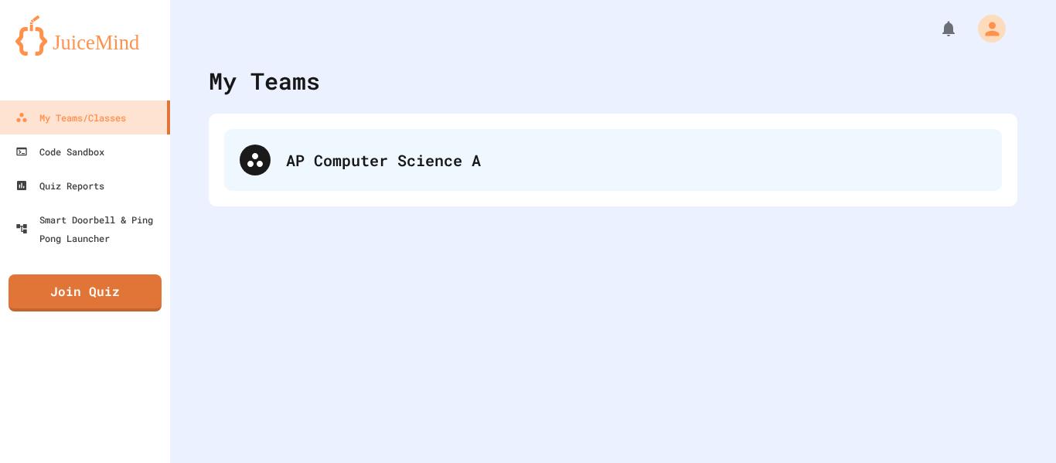
click at [460, 131] on div "AP Computer Science A" at bounding box center [613, 160] width 778 height 62
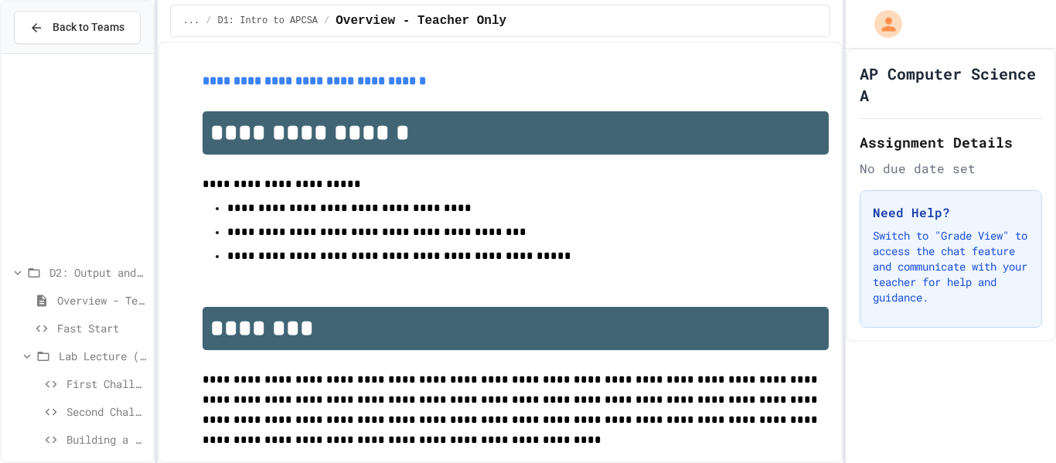
scroll to position [230, 0]
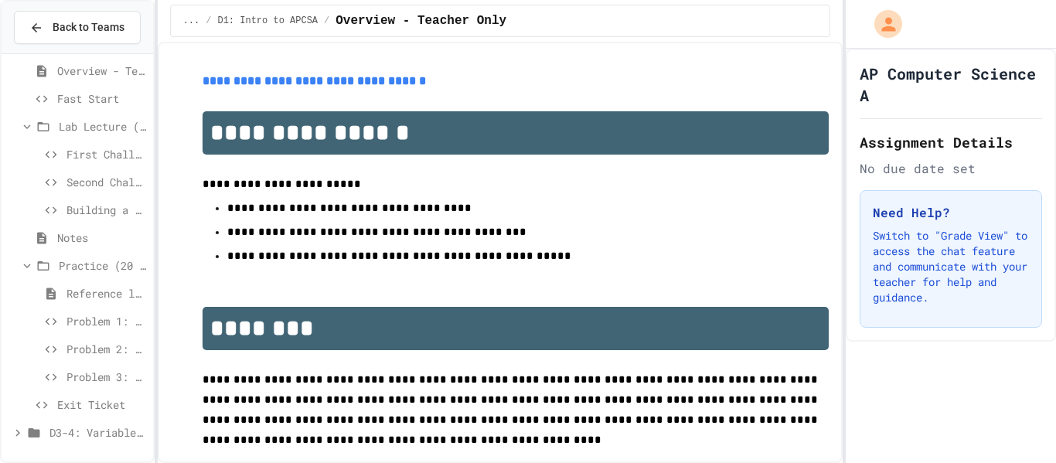
click at [100, 430] on span "D3-4: Variables and Input" at bounding box center [97, 432] width 97 height 16
click at [100, 430] on span "D3-4: Variables and Input" at bounding box center [97, 434] width 97 height 16
click at [101, 438] on span "Overview - Teacher only" at bounding box center [102, 434] width 90 height 16
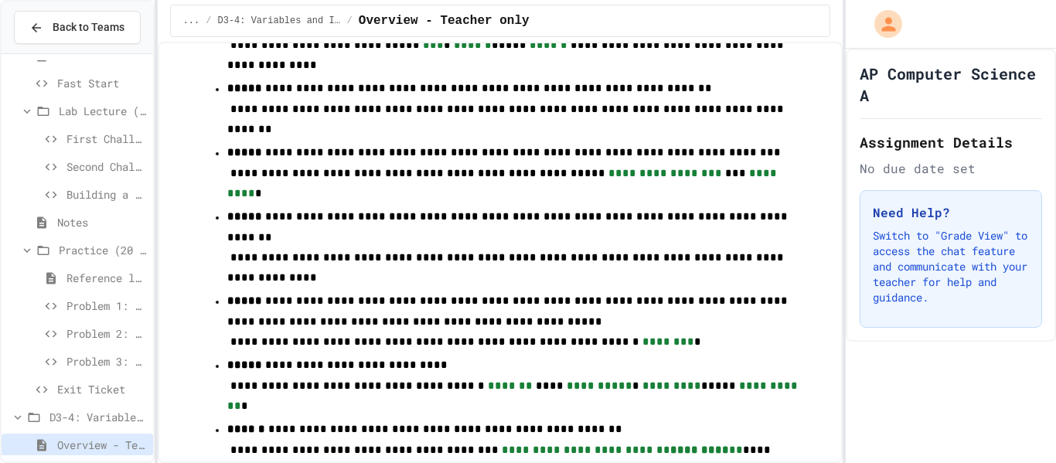
scroll to position [1695, 0]
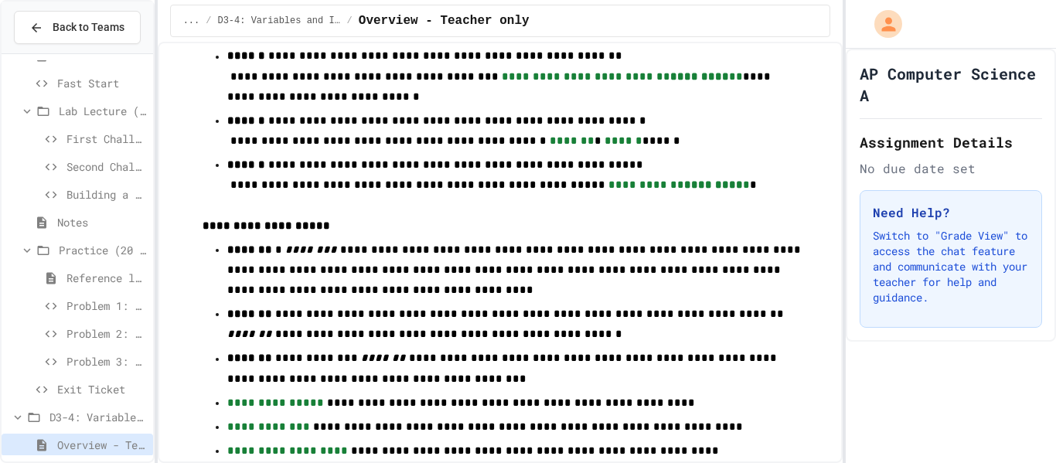
click at [62, 390] on span "Exit Ticket" at bounding box center [102, 389] width 90 height 16
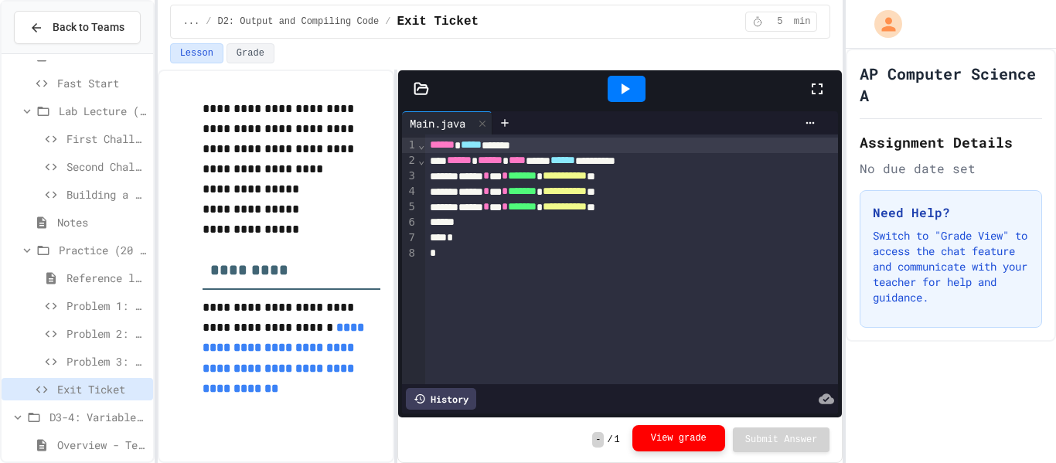
click at [667, 443] on button "View grade" at bounding box center [678, 438] width 93 height 26
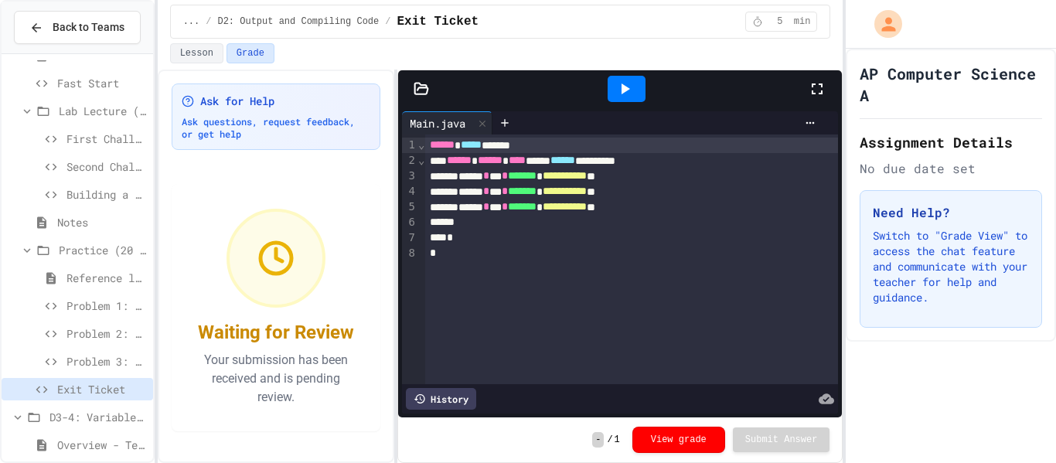
click at [110, 362] on span "Problem 3: Rocket Launch" at bounding box center [106, 361] width 80 height 16
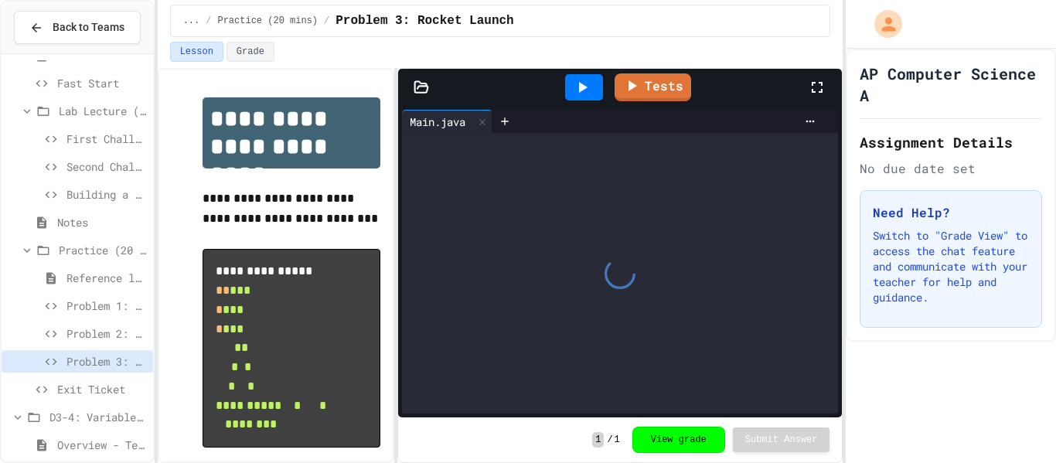
click at [659, 437] on button "View grade" at bounding box center [678, 440] width 93 height 26
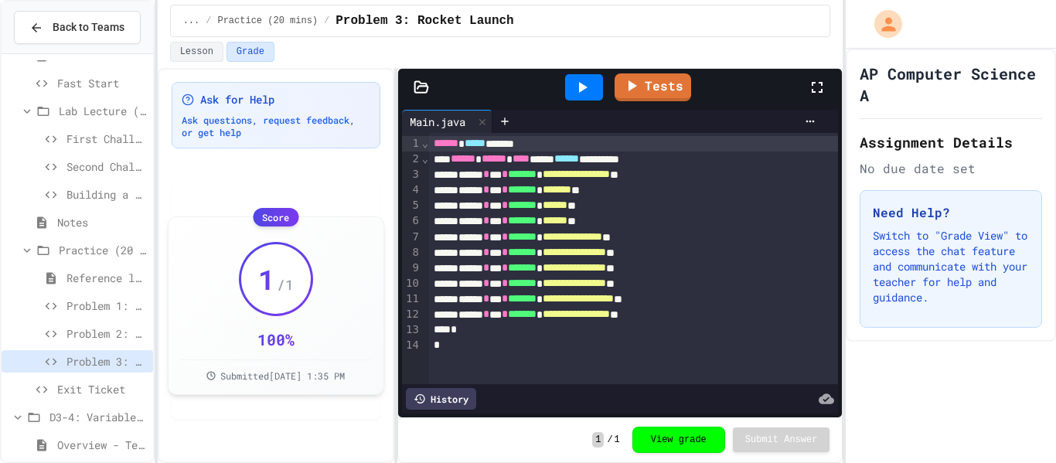
click at [97, 333] on span "Problem 2: Mission Log with border" at bounding box center [106, 333] width 80 height 16
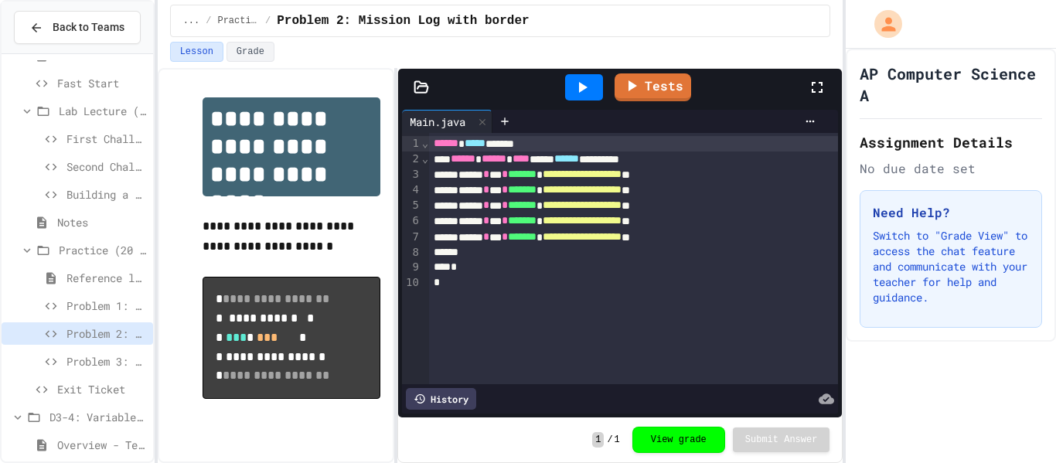
click at [106, 305] on span "Problem 1: System Status" at bounding box center [106, 306] width 80 height 16
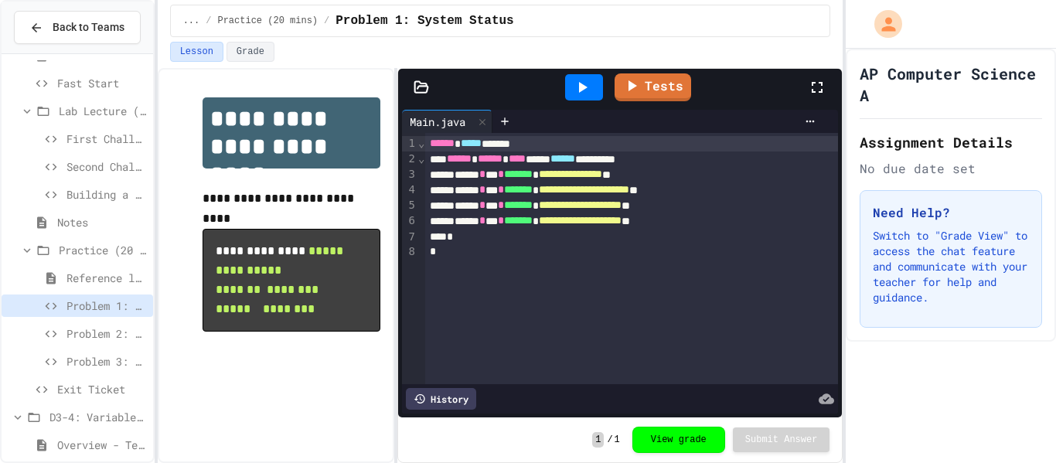
click at [109, 359] on span "Problem 3: Rocket Launch" at bounding box center [106, 361] width 80 height 16
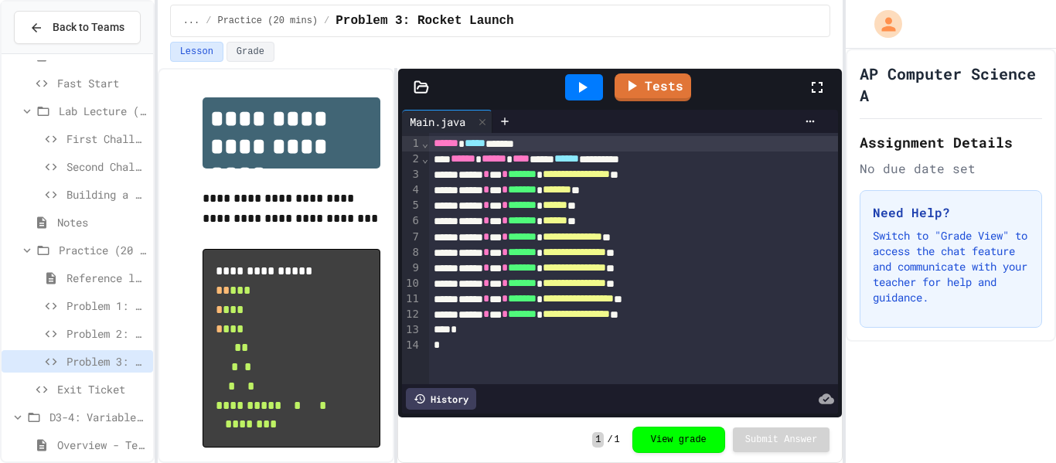
scroll to position [56, 0]
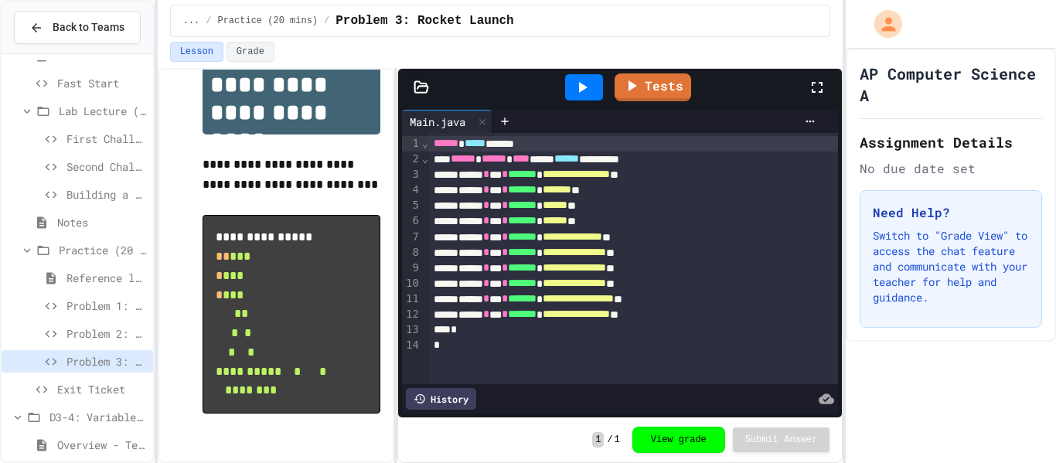
click at [124, 337] on span "Problem 2: Mission Log with border" at bounding box center [106, 333] width 80 height 16
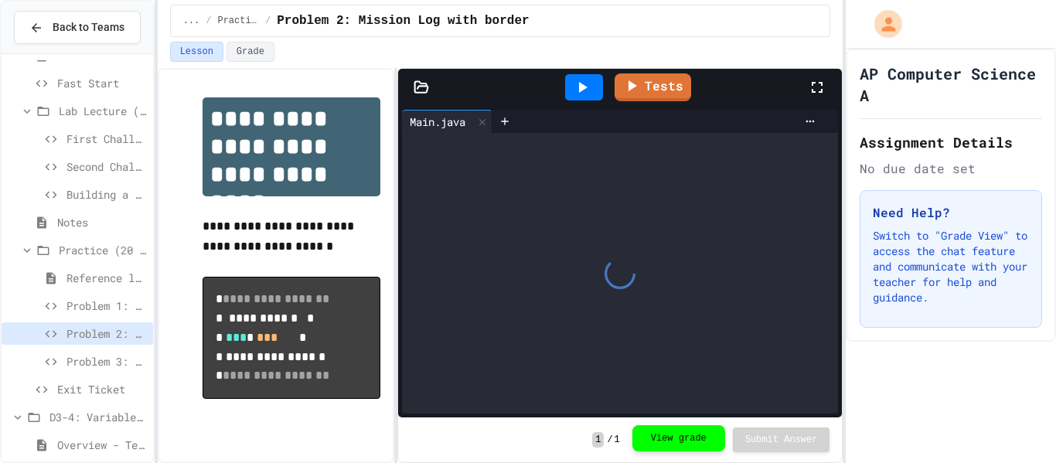
click at [677, 434] on button "View grade" at bounding box center [678, 438] width 93 height 26
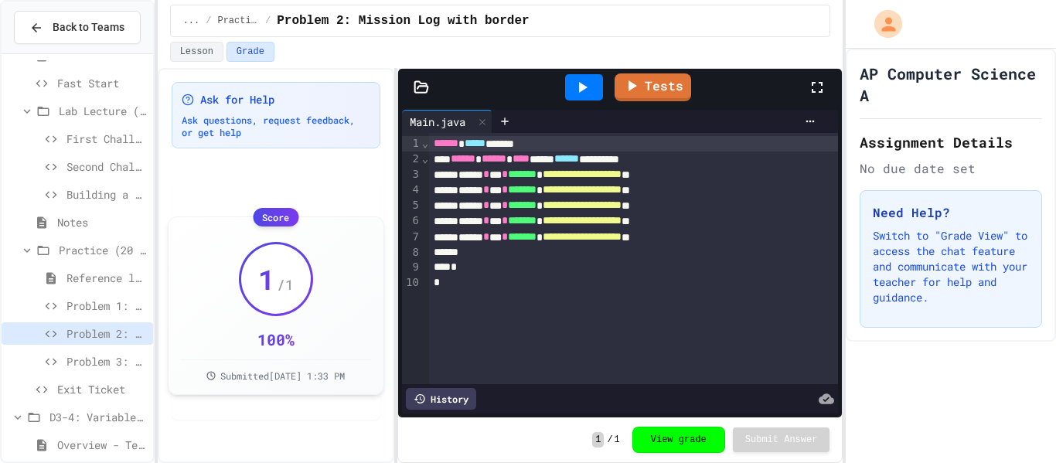
click at [109, 302] on span "Problem 1: System Status" at bounding box center [106, 306] width 80 height 16
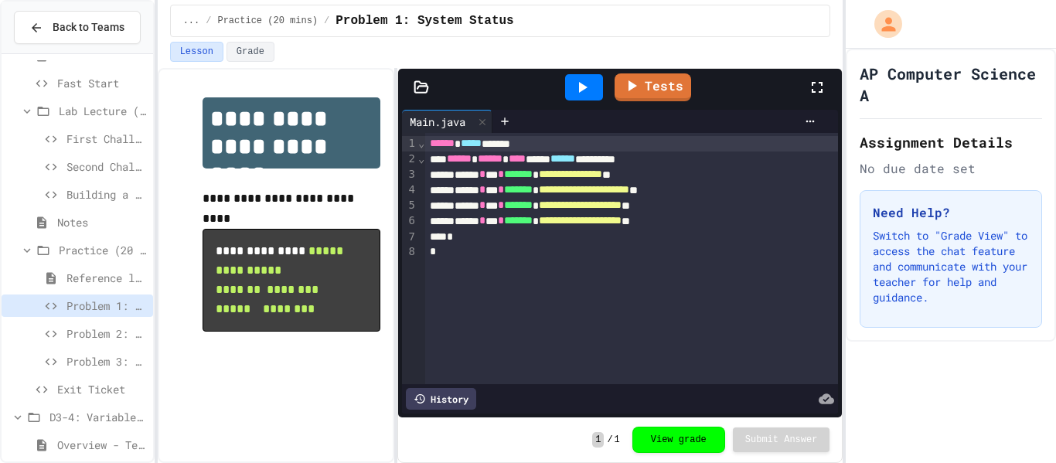
click at [105, 381] on span "Exit Ticket" at bounding box center [102, 389] width 90 height 16
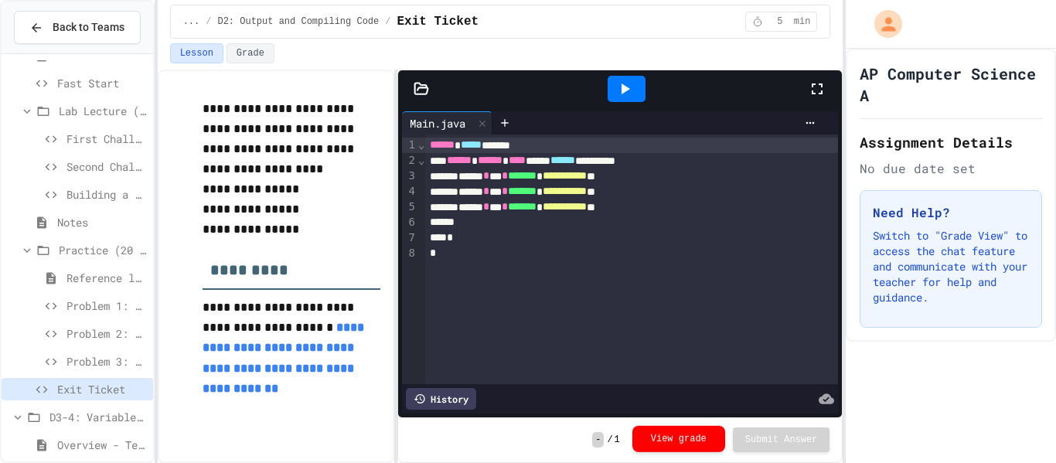
click at [642, 434] on button "View grade" at bounding box center [678, 439] width 93 height 26
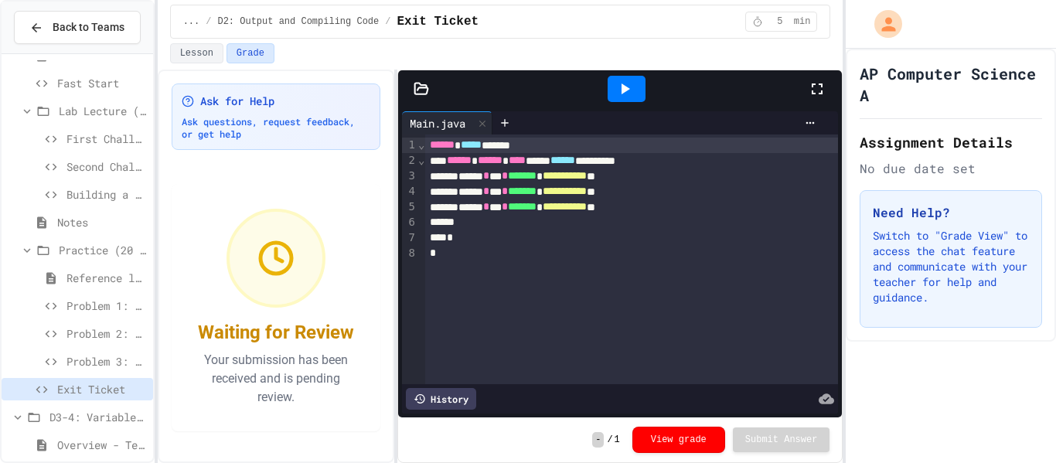
click at [107, 439] on span "Overview - Teacher only" at bounding box center [102, 445] width 90 height 16
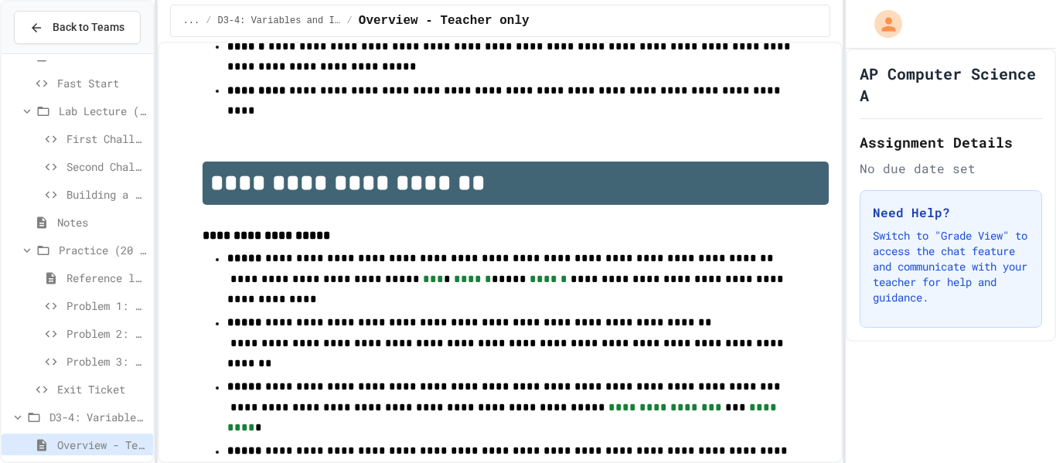
scroll to position [1086, 0]
